Goal: Task Accomplishment & Management: Contribute content

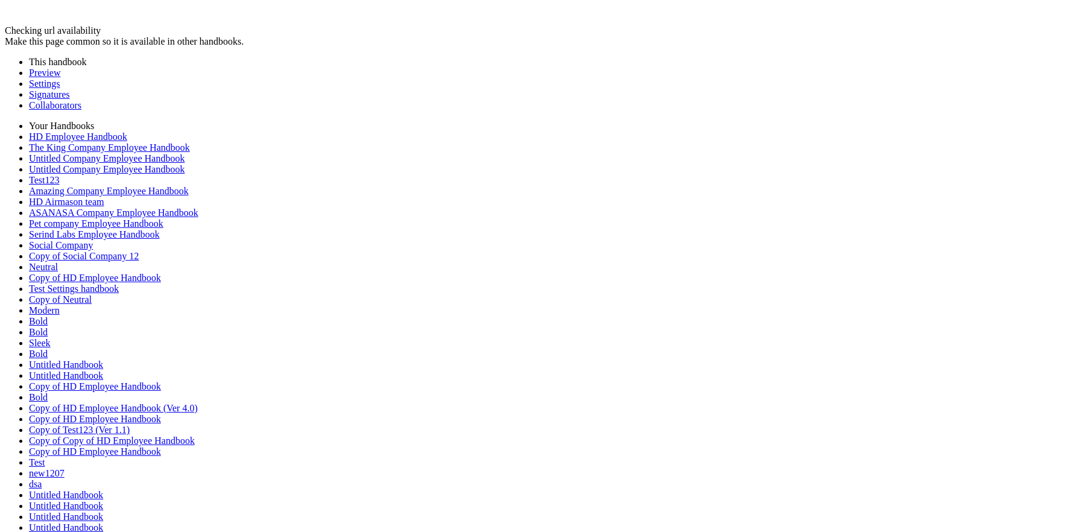
scroll to position [71, 0]
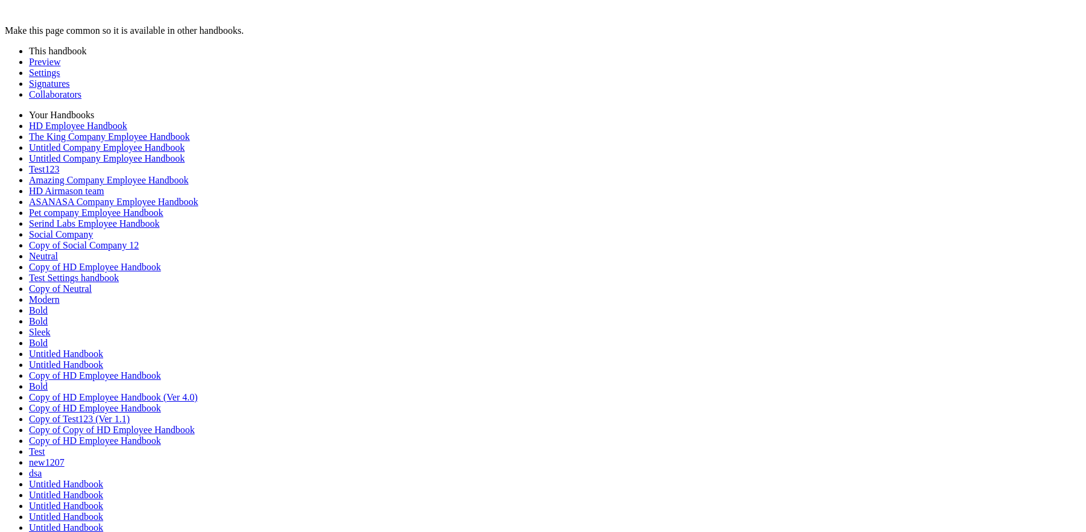
scroll to position [63, 0]
type input "********"
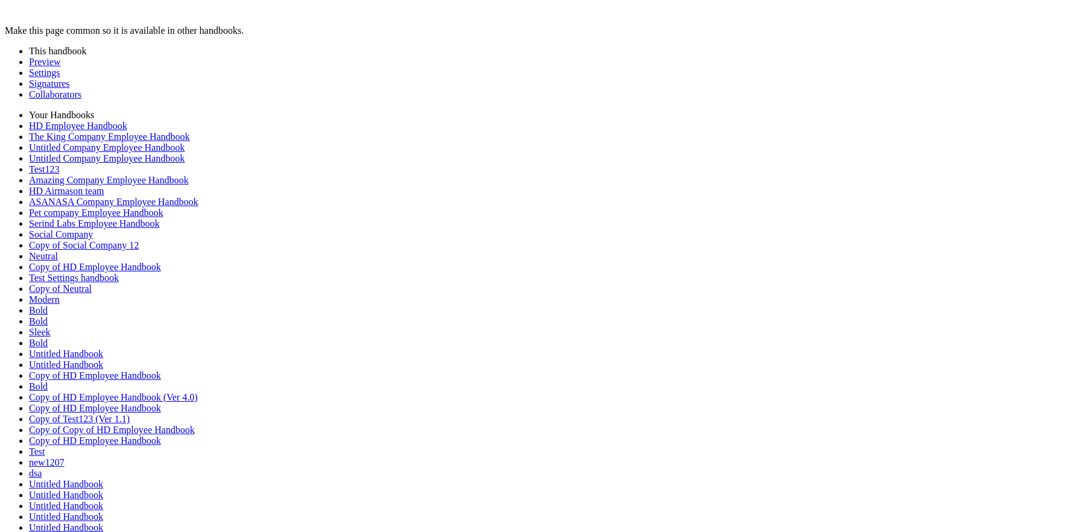
scroll to position [378, 0]
type input "********"
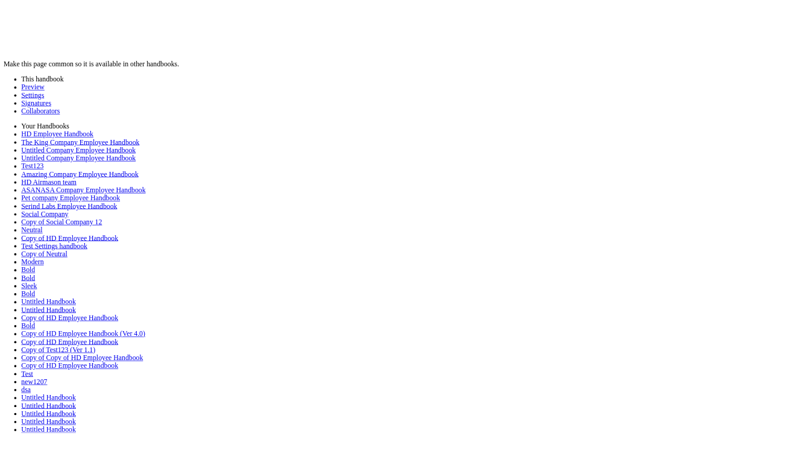
scroll to position [2607, 0]
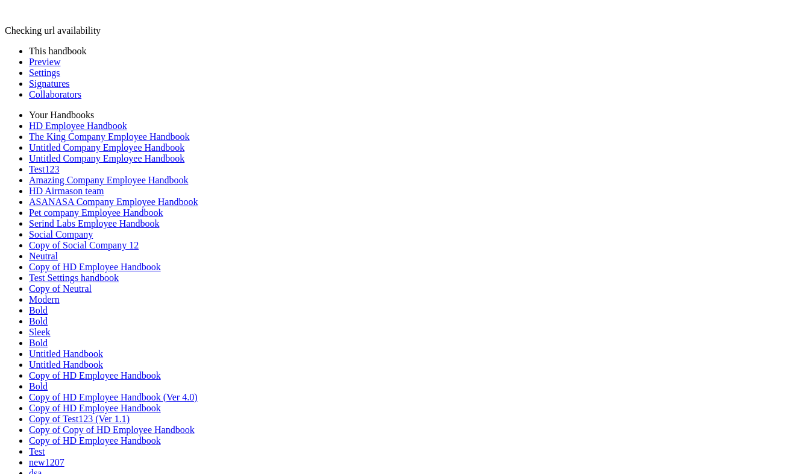
scroll to position [206, 0]
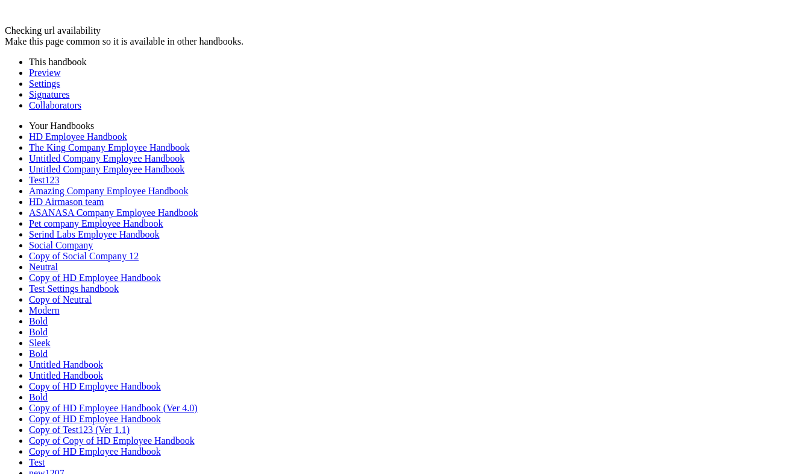
scroll to position [3154, 0]
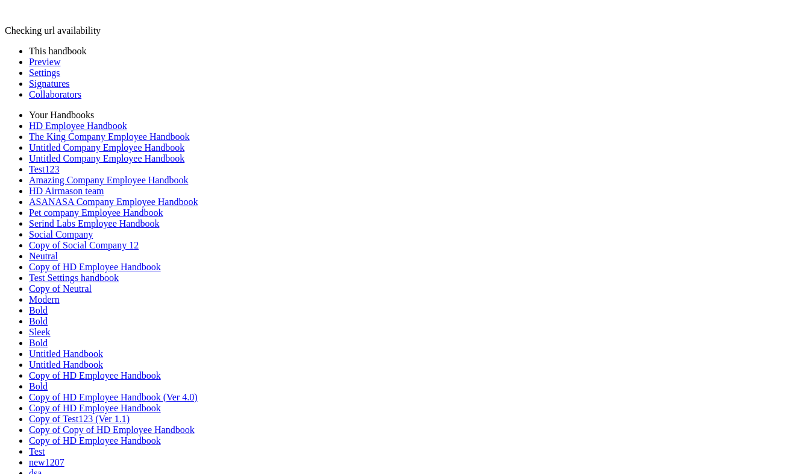
scroll to position [96, 0]
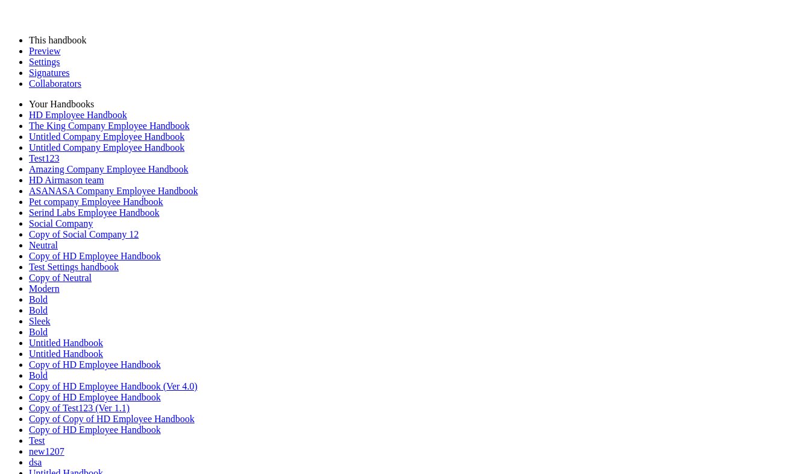
scroll to position [3188, 0]
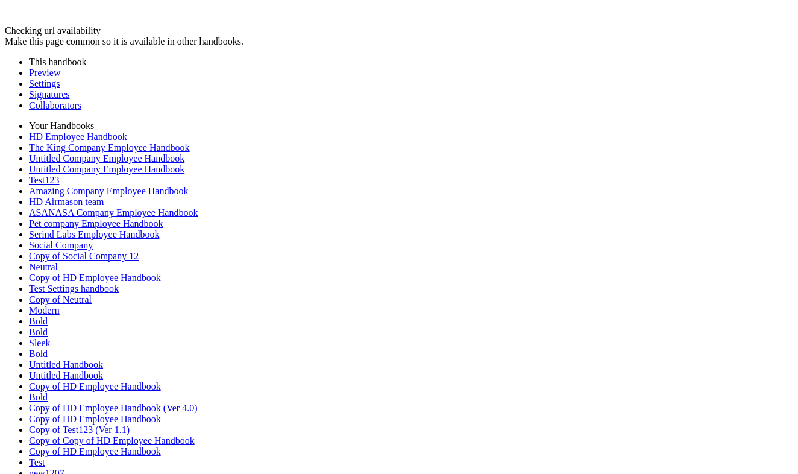
scroll to position [205, 0]
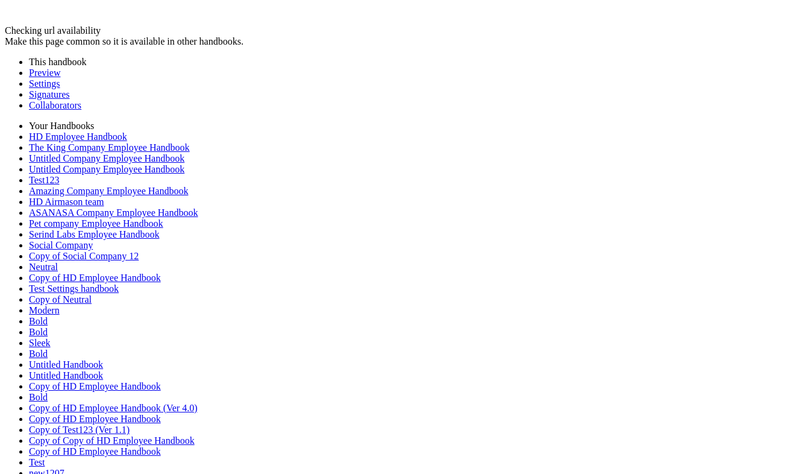
scroll to position [3326, 0]
click at [60, 68] on link "Preview" at bounding box center [44, 73] width 31 height 10
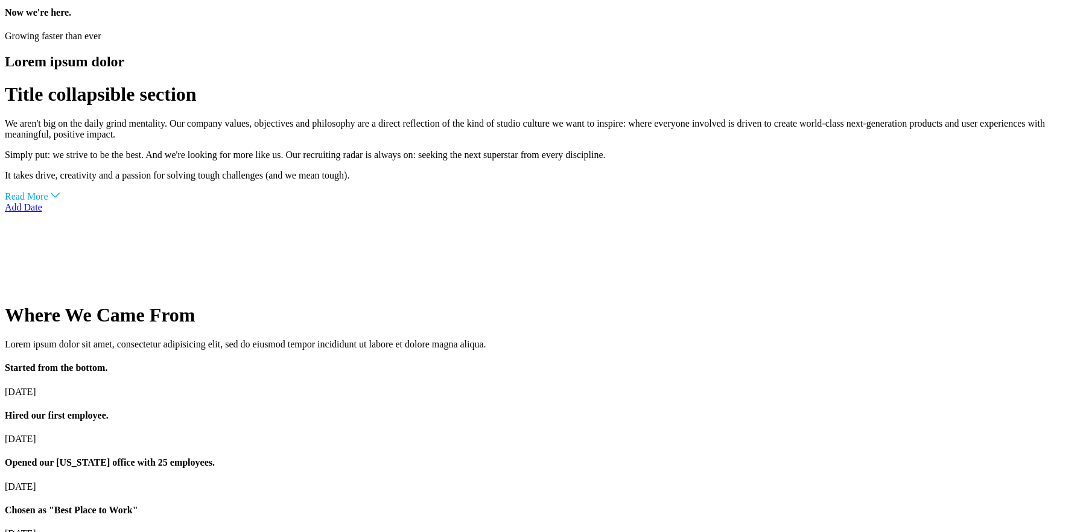
scroll to position [2441, 0]
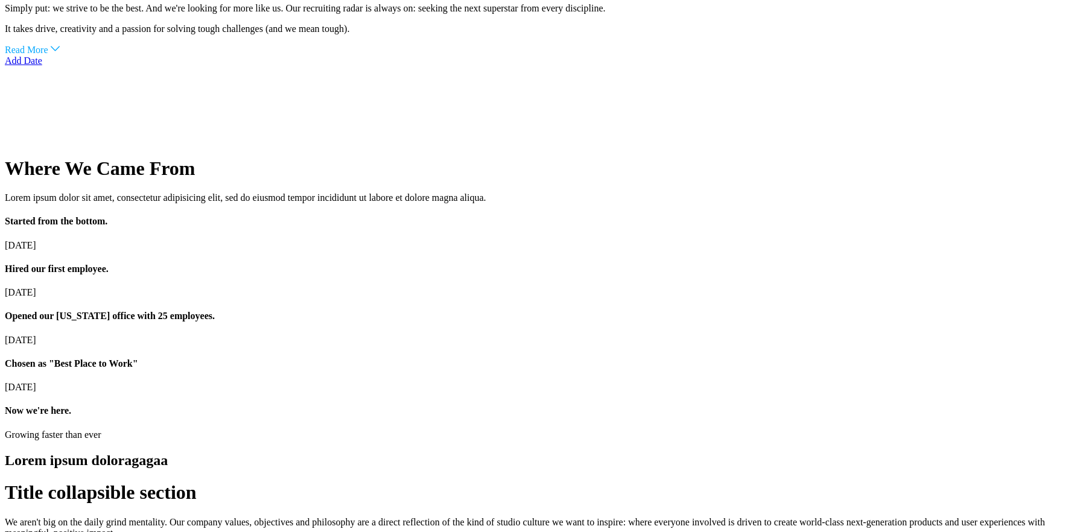
scroll to position [2517, 0]
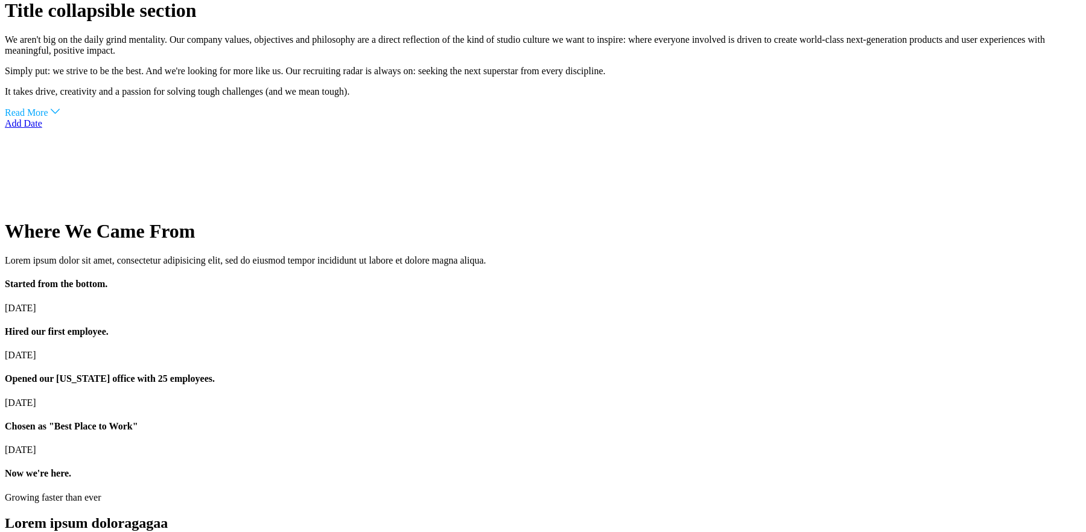
drag, startPoint x: 379, startPoint y: 267, endPoint x: 793, endPoint y: 267, distance: 413.7
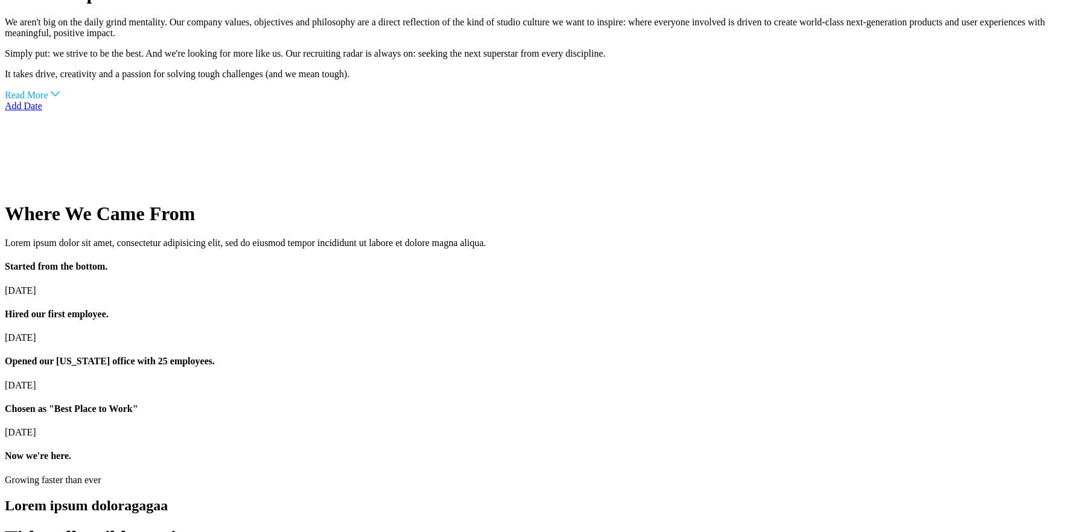
scroll to position [2542, 0]
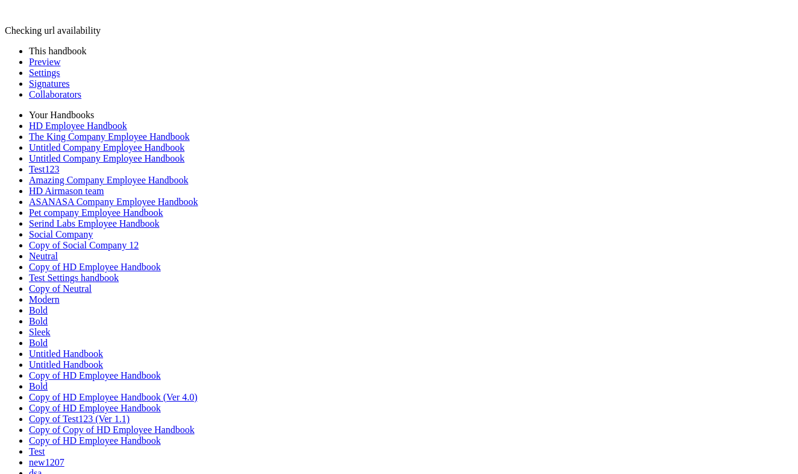
scroll to position [2960, 0]
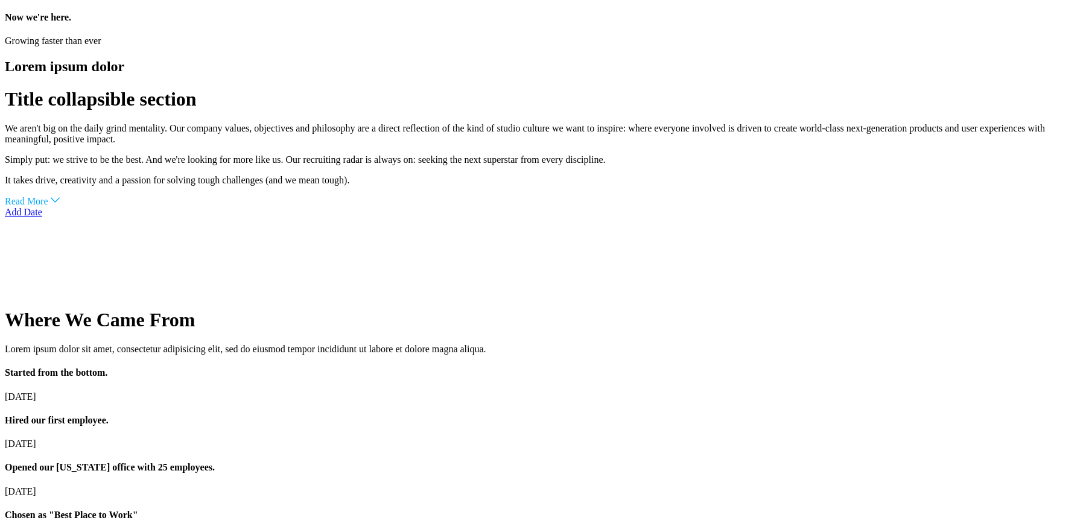
scroll to position [2504, 0]
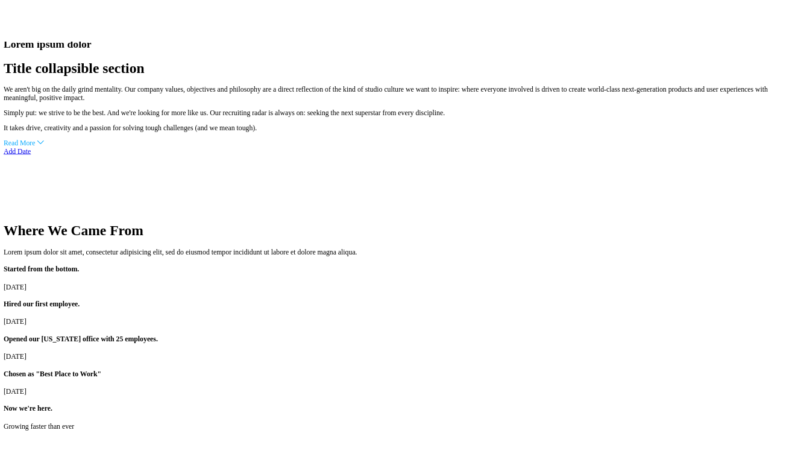
scroll to position [2490, 0]
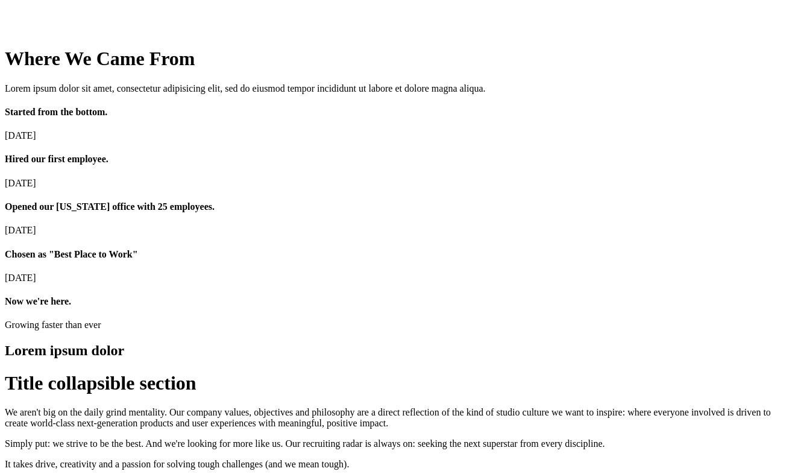
scroll to position [1959, 0]
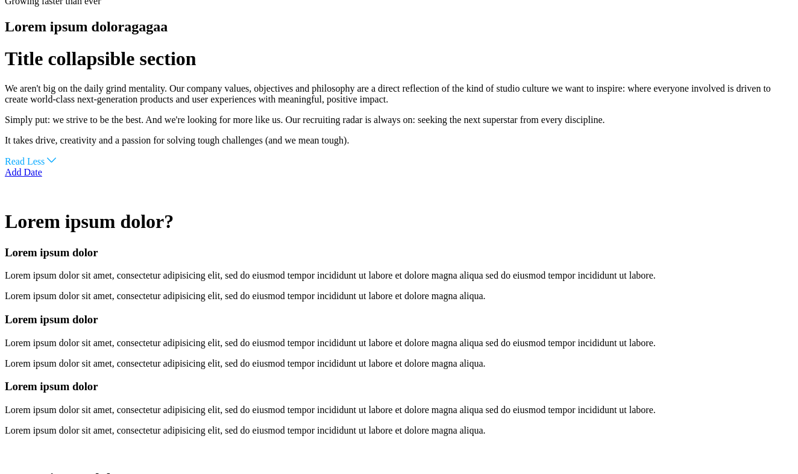
scroll to position [2916, 0]
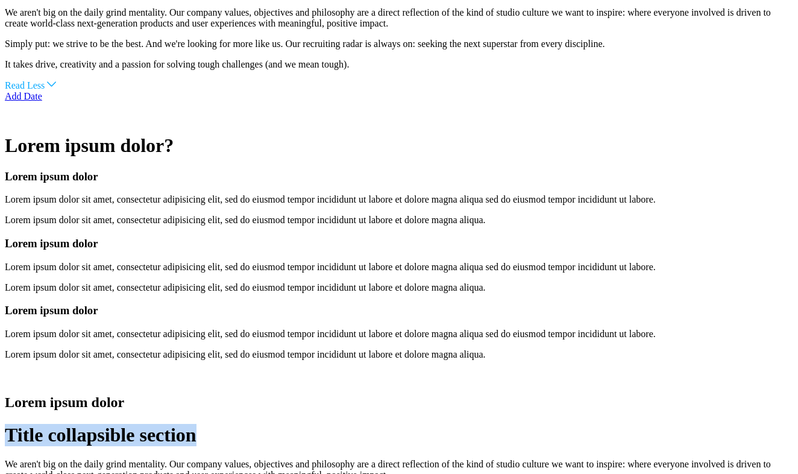
drag, startPoint x: 224, startPoint y: 110, endPoint x: 608, endPoint y: 110, distance: 384.8
click at [608, 424] on h1 "Title collapsible section" at bounding box center [399, 435] width 789 height 22
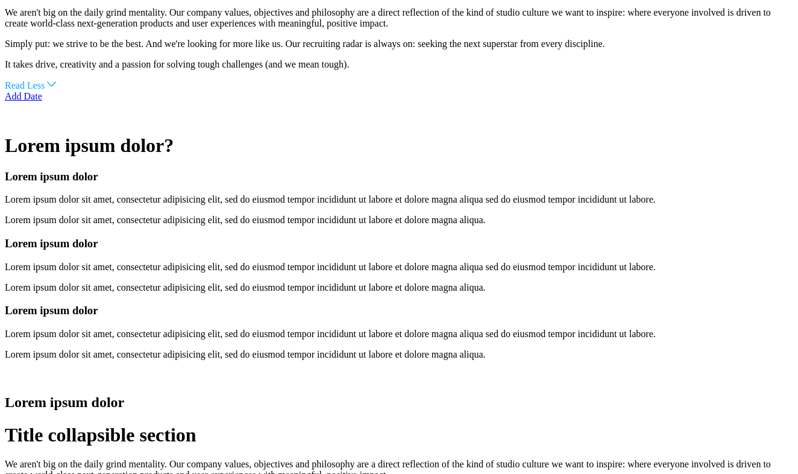
click at [636, 424] on div "Title collapsible section We aren't big on the daily grind mentality. Our compa…" at bounding box center [399, 473] width 789 height 98
